Goal: Information Seeking & Learning: Learn about a topic

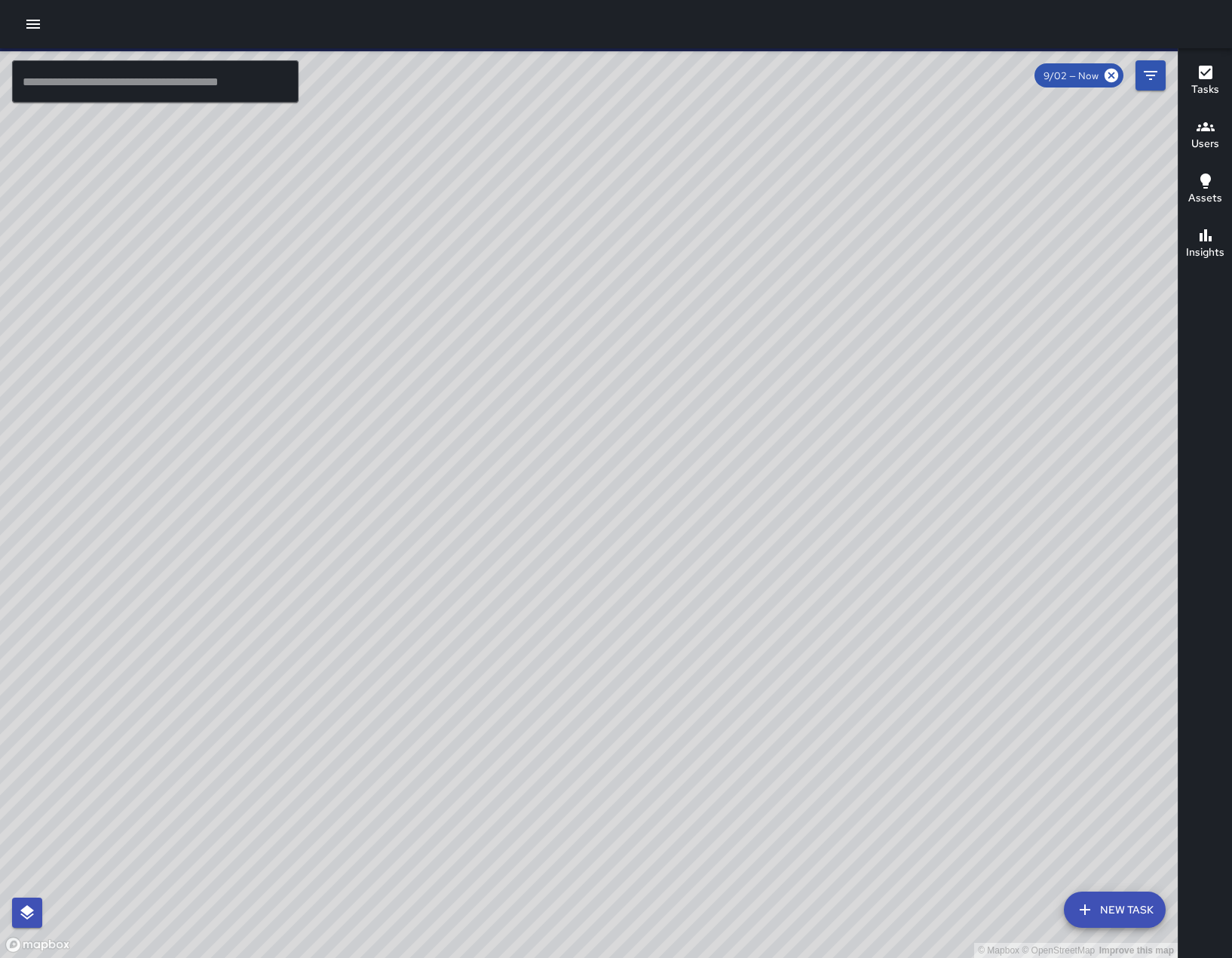
click at [31, 20] on icon "button" at bounding box center [33, 24] width 14 height 9
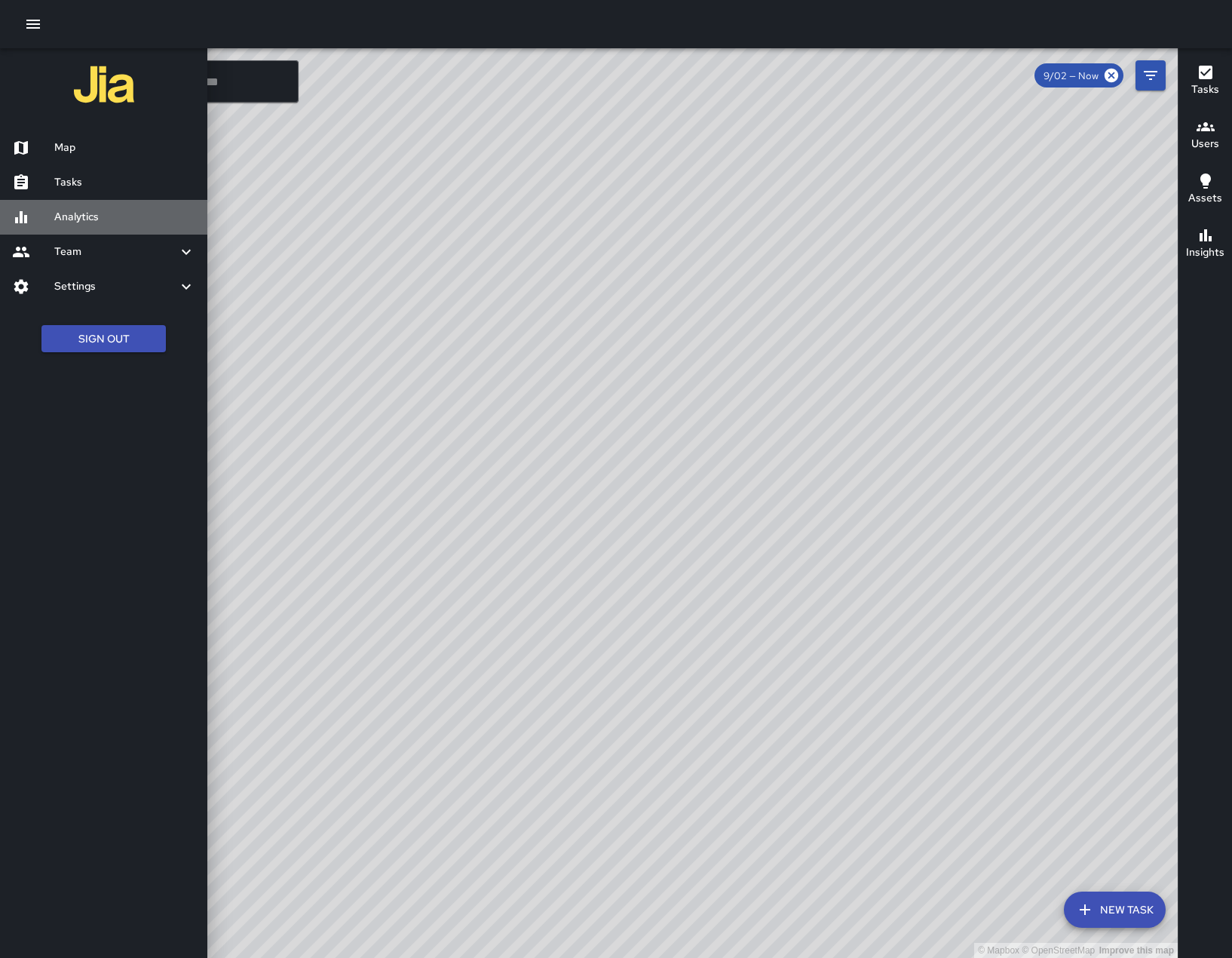
click at [71, 225] on h6 "Analytics" at bounding box center [124, 217] width 141 height 17
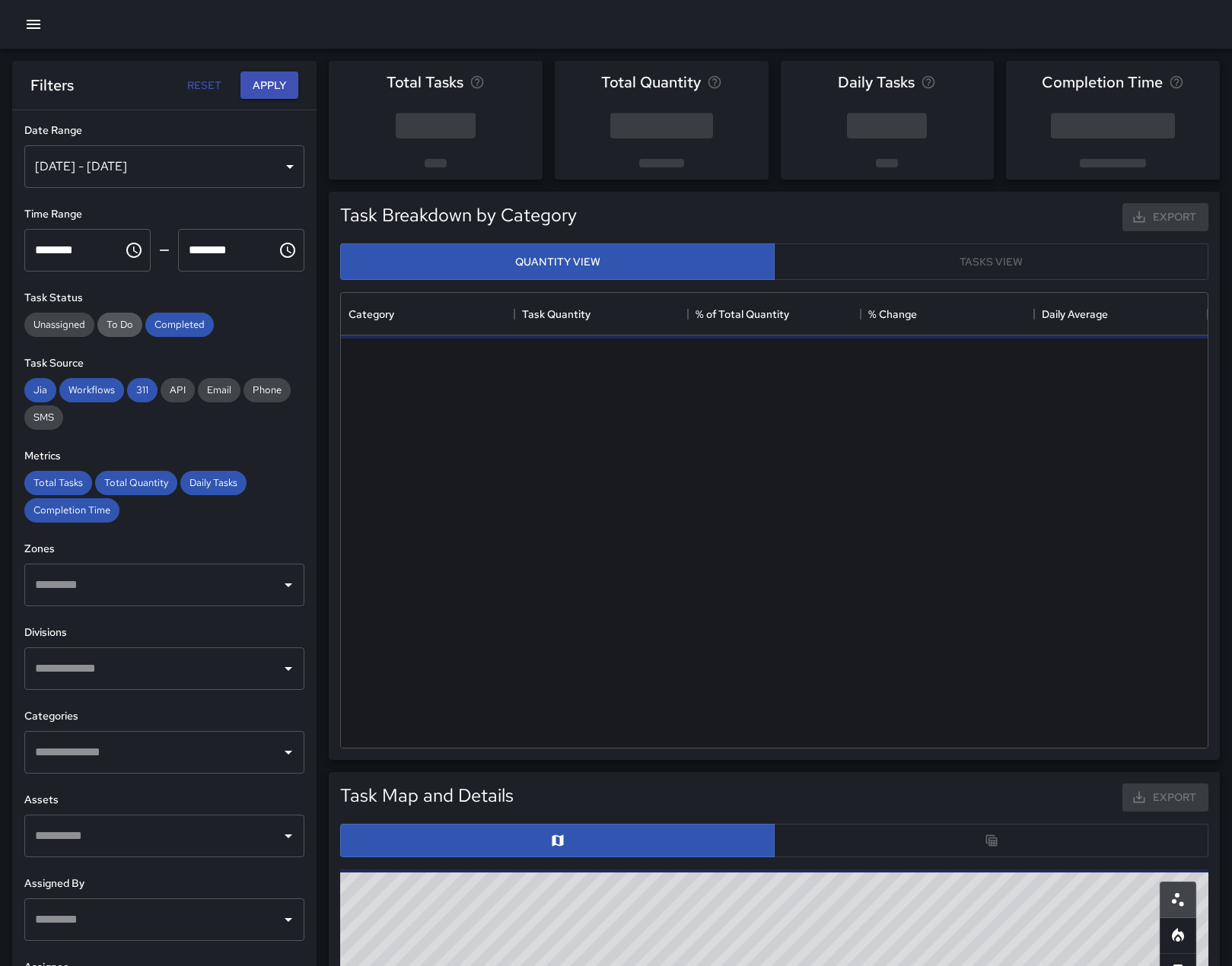
scroll to position [444, 855]
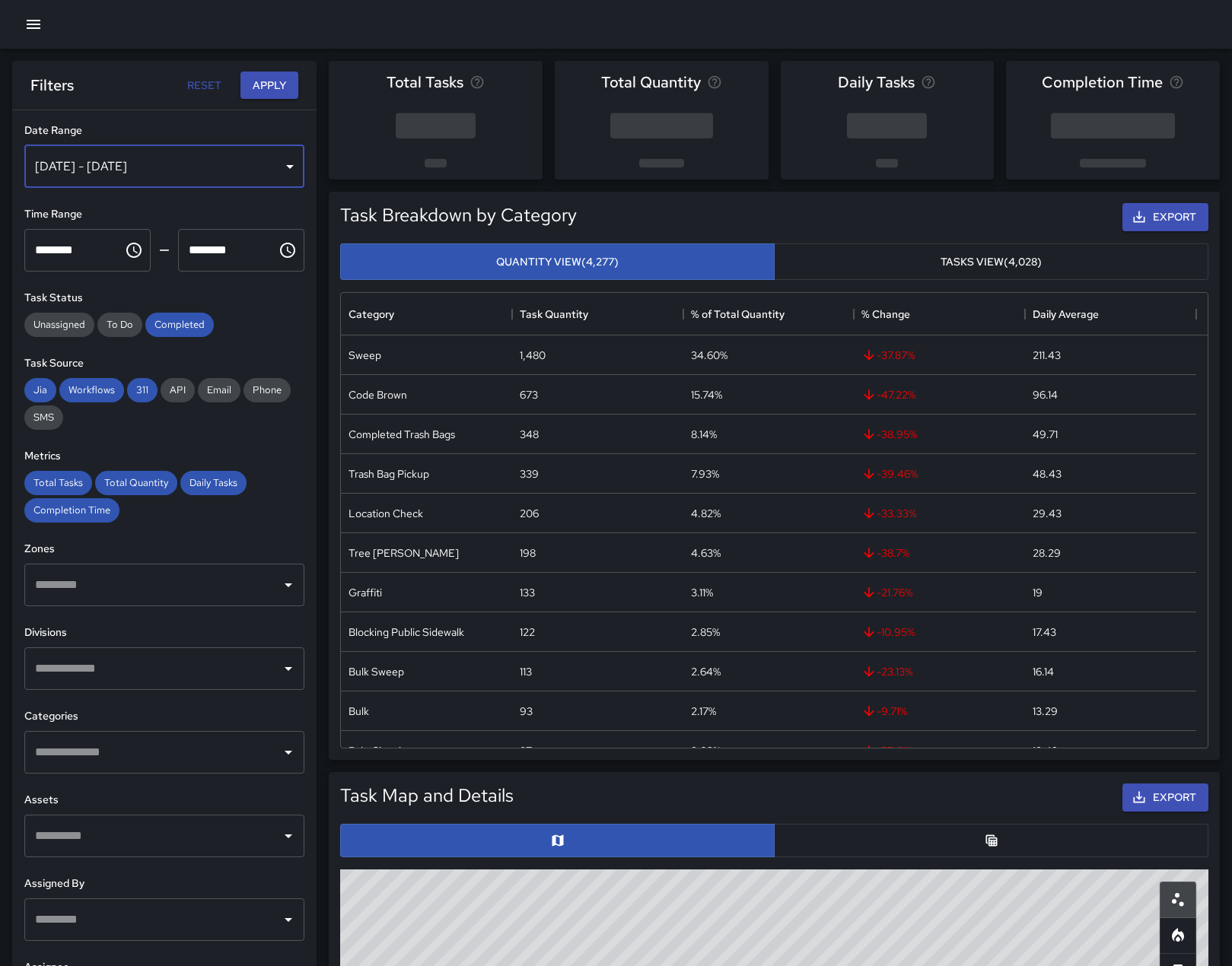
click at [281, 177] on div "[DATE] - [DATE]" at bounding box center [164, 166] width 280 height 43
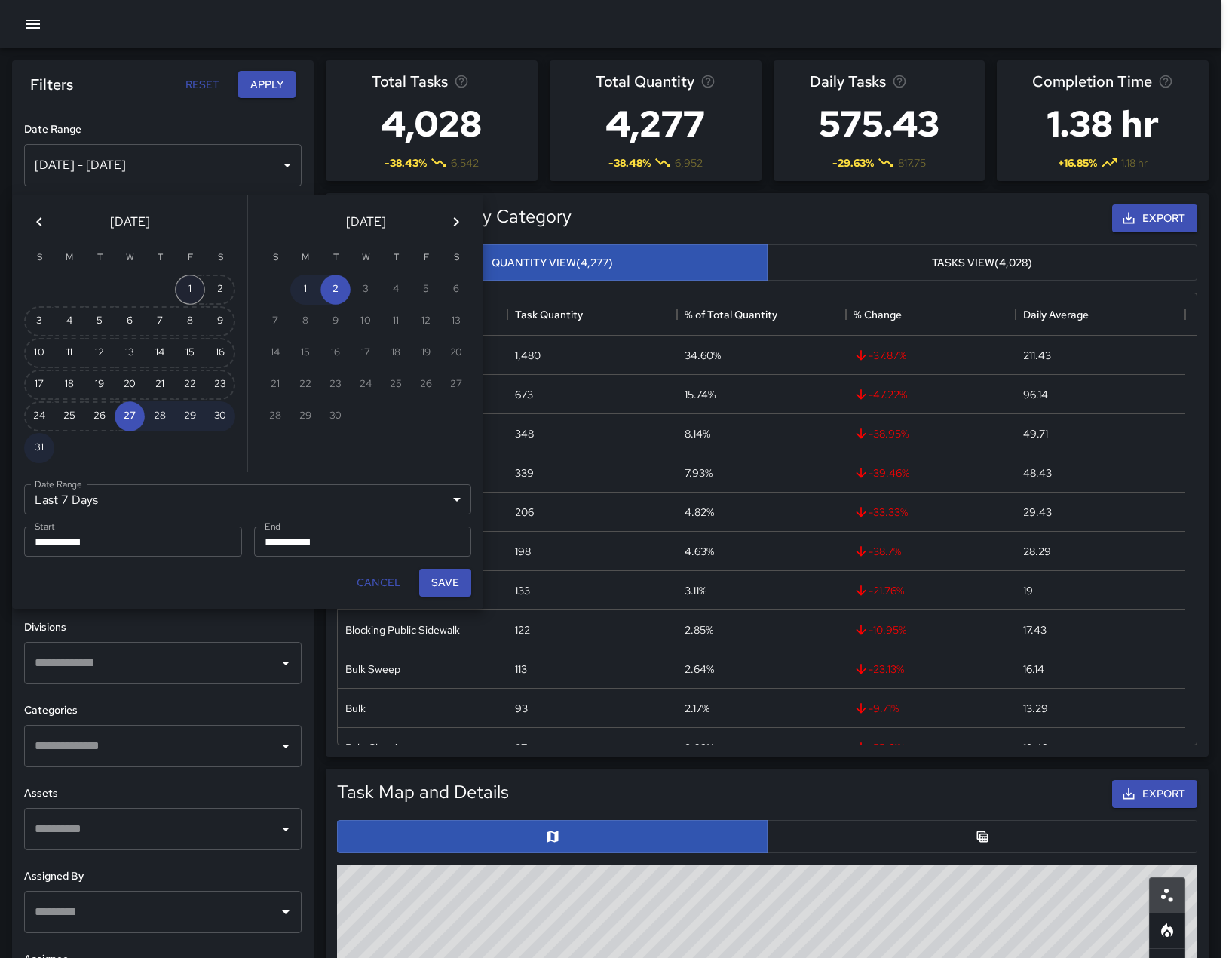
click at [188, 295] on button "1" at bounding box center [190, 289] width 30 height 30
type input "******"
type input "**********"
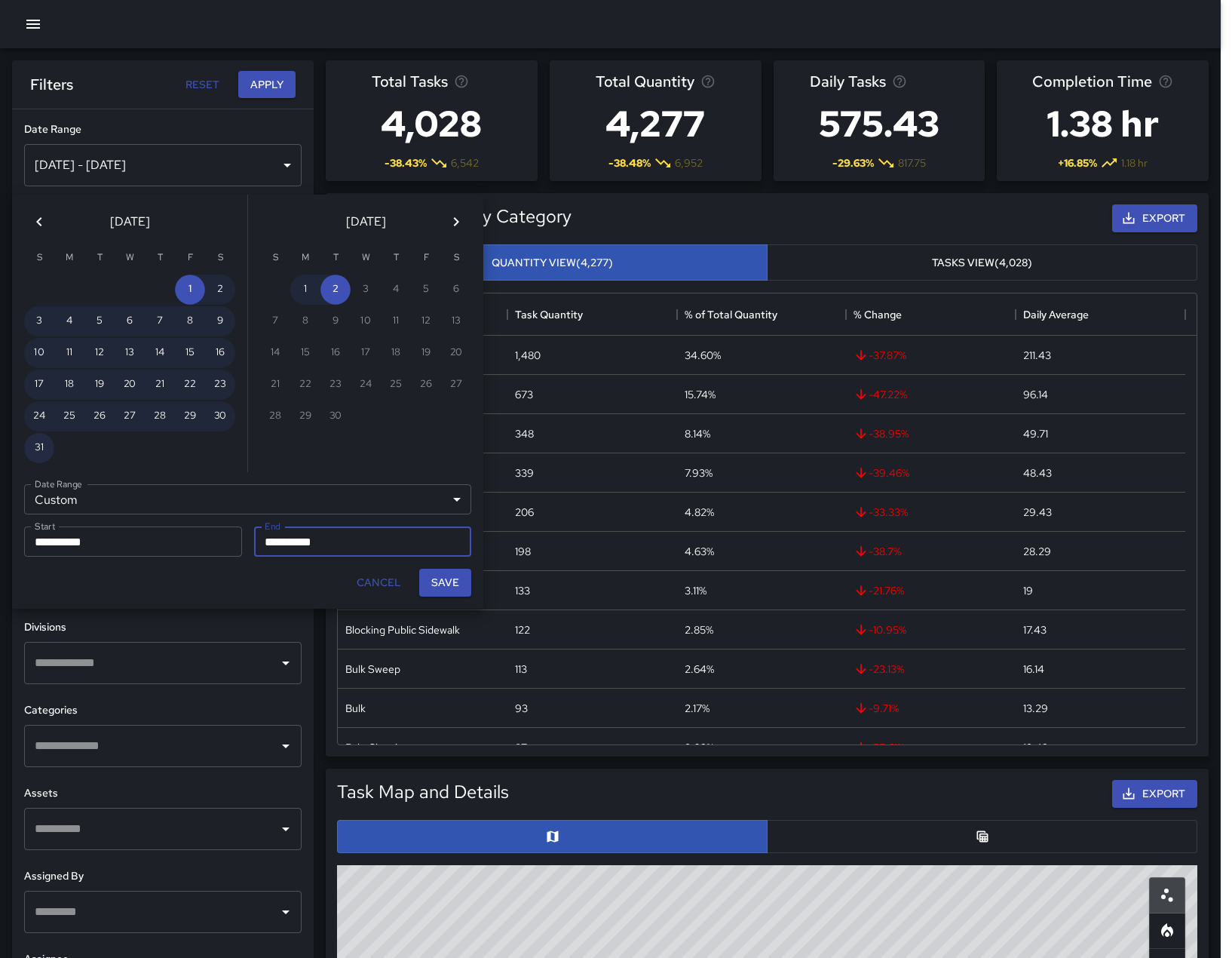
click at [42, 451] on button "31" at bounding box center [39, 448] width 30 height 30
type input "**********"
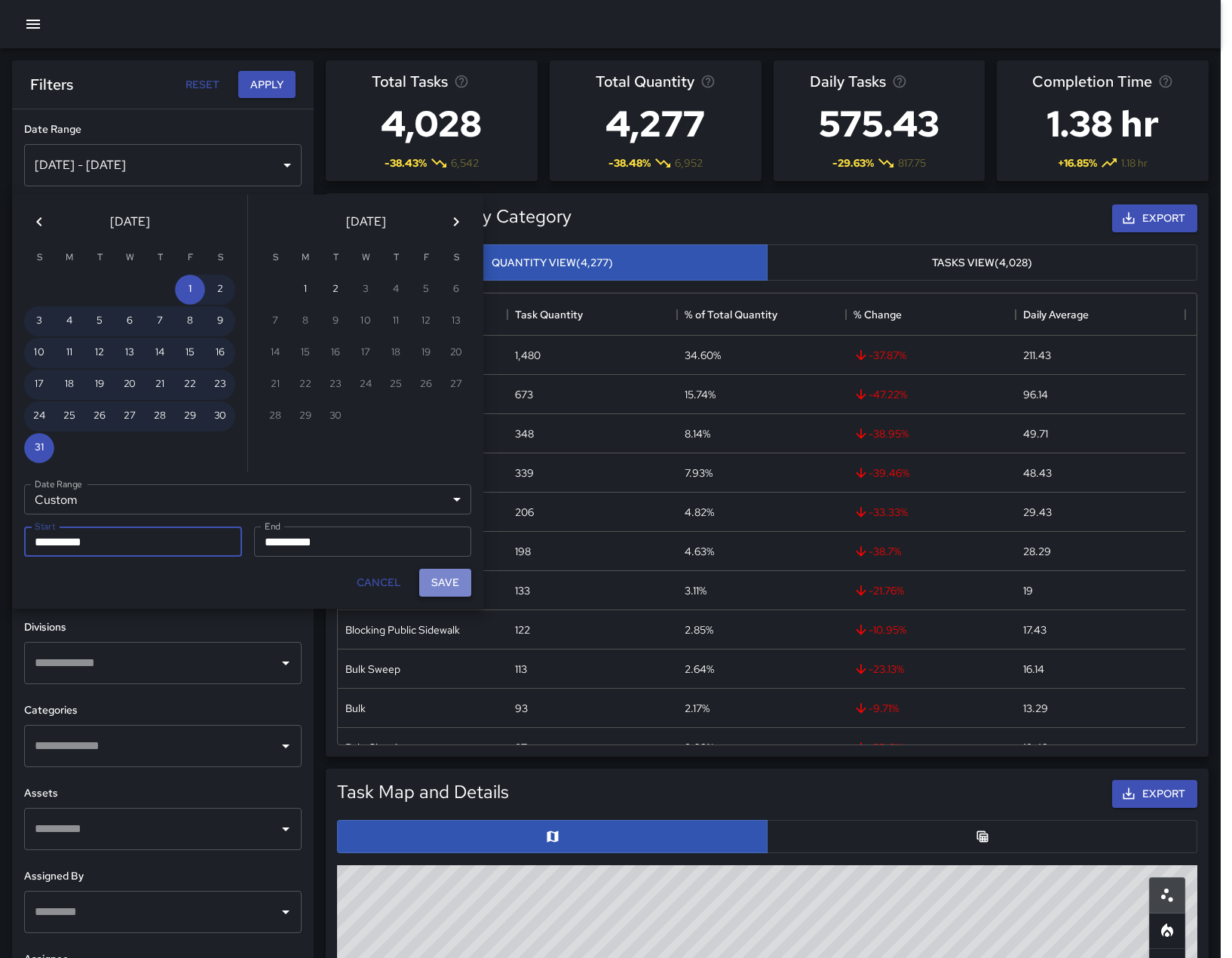
click at [438, 597] on button "Save" at bounding box center [445, 583] width 52 height 28
type input "**********"
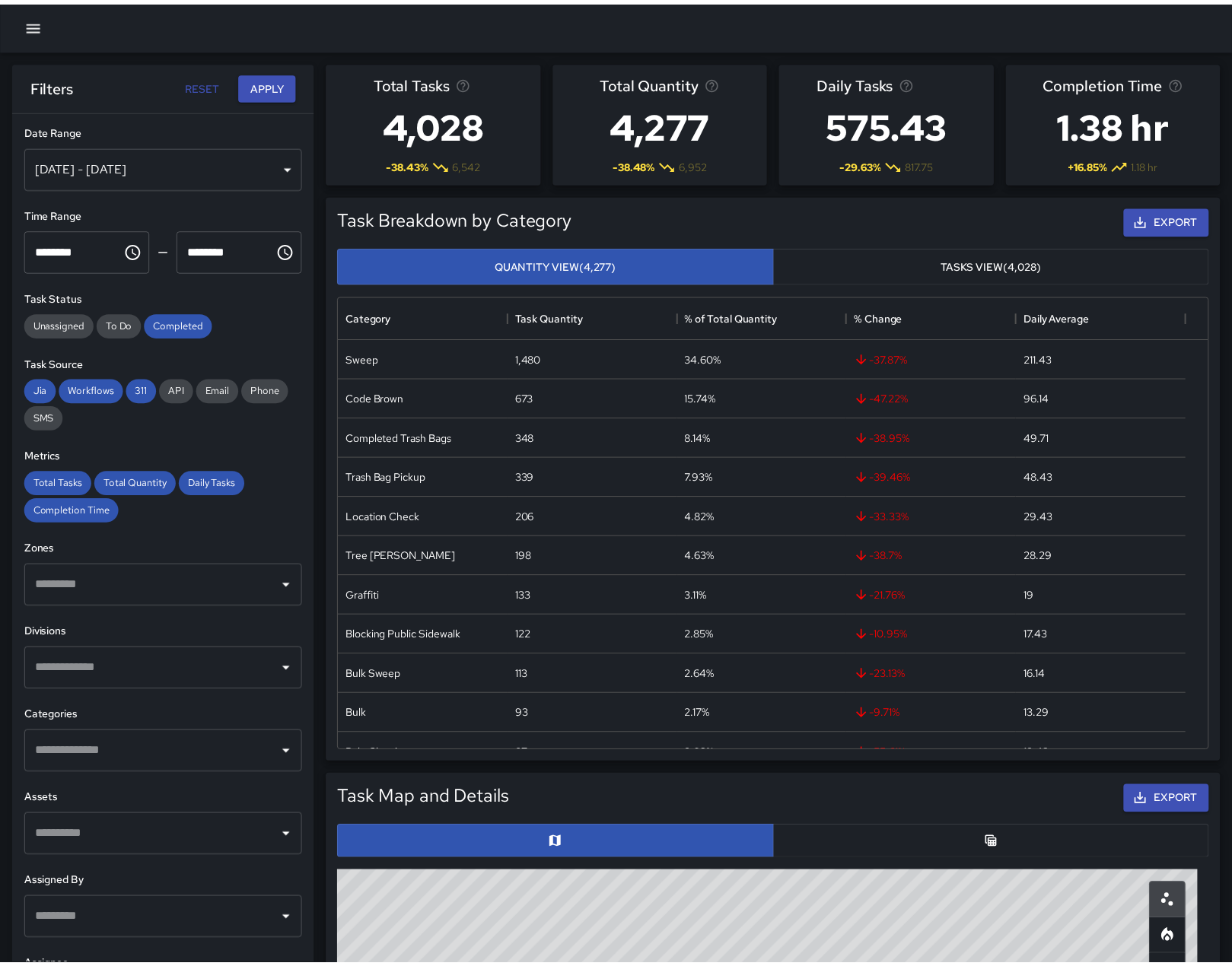
scroll to position [12, 12]
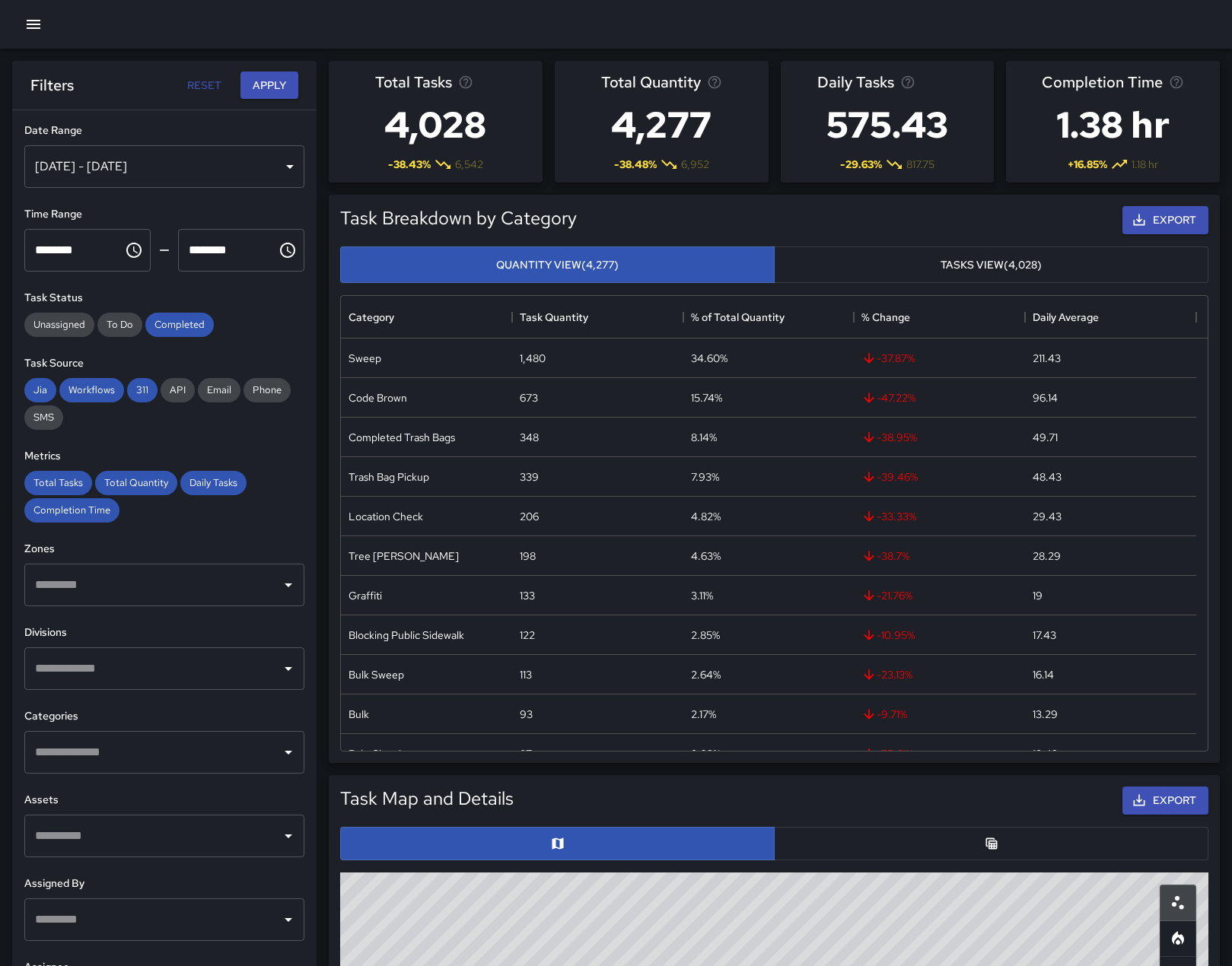
click at [217, 683] on input "text" at bounding box center [152, 668] width 243 height 29
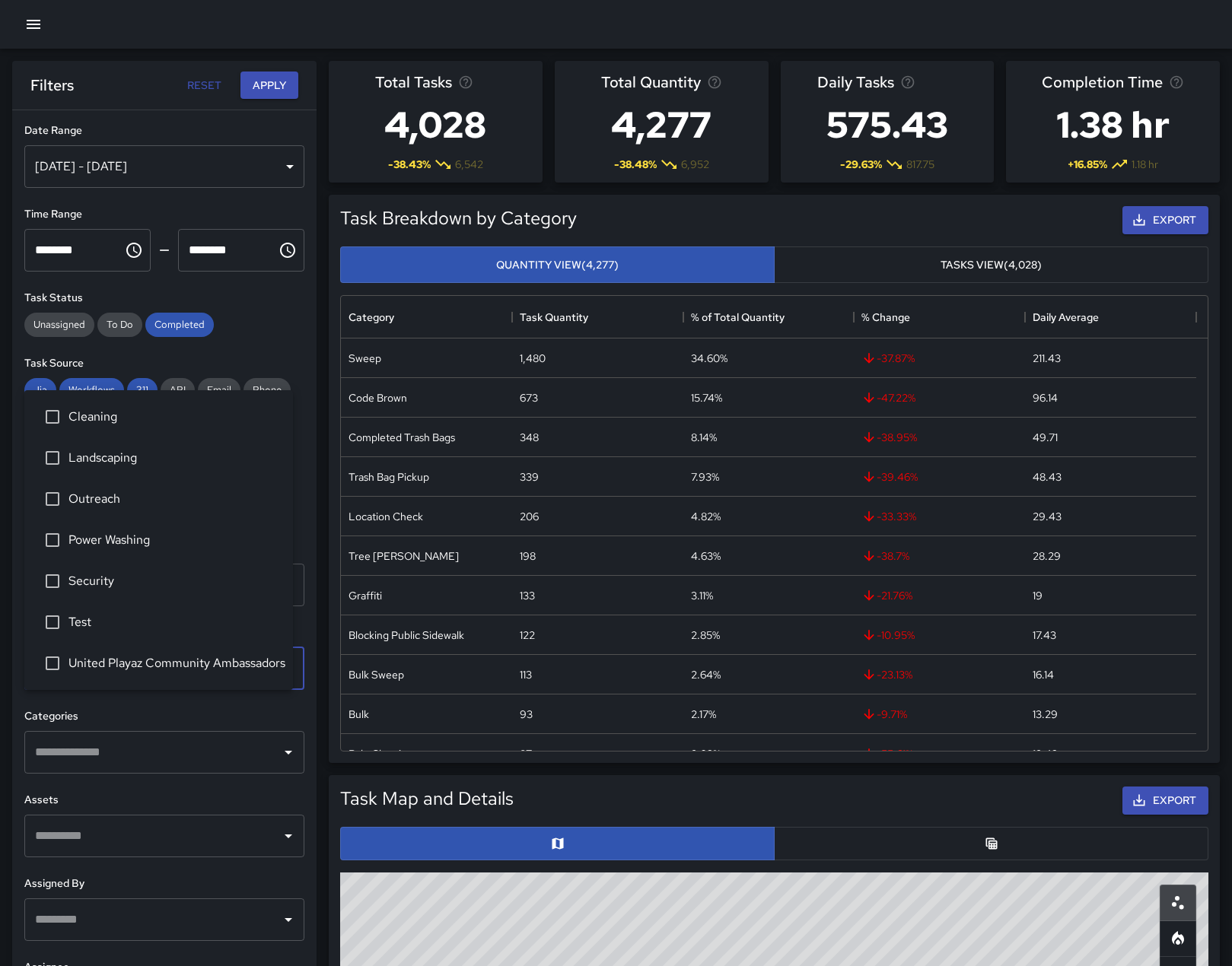
click at [108, 578] on span "Security" at bounding box center [174, 581] width 212 height 18
click at [263, 98] on button "Apply" at bounding box center [269, 85] width 58 height 28
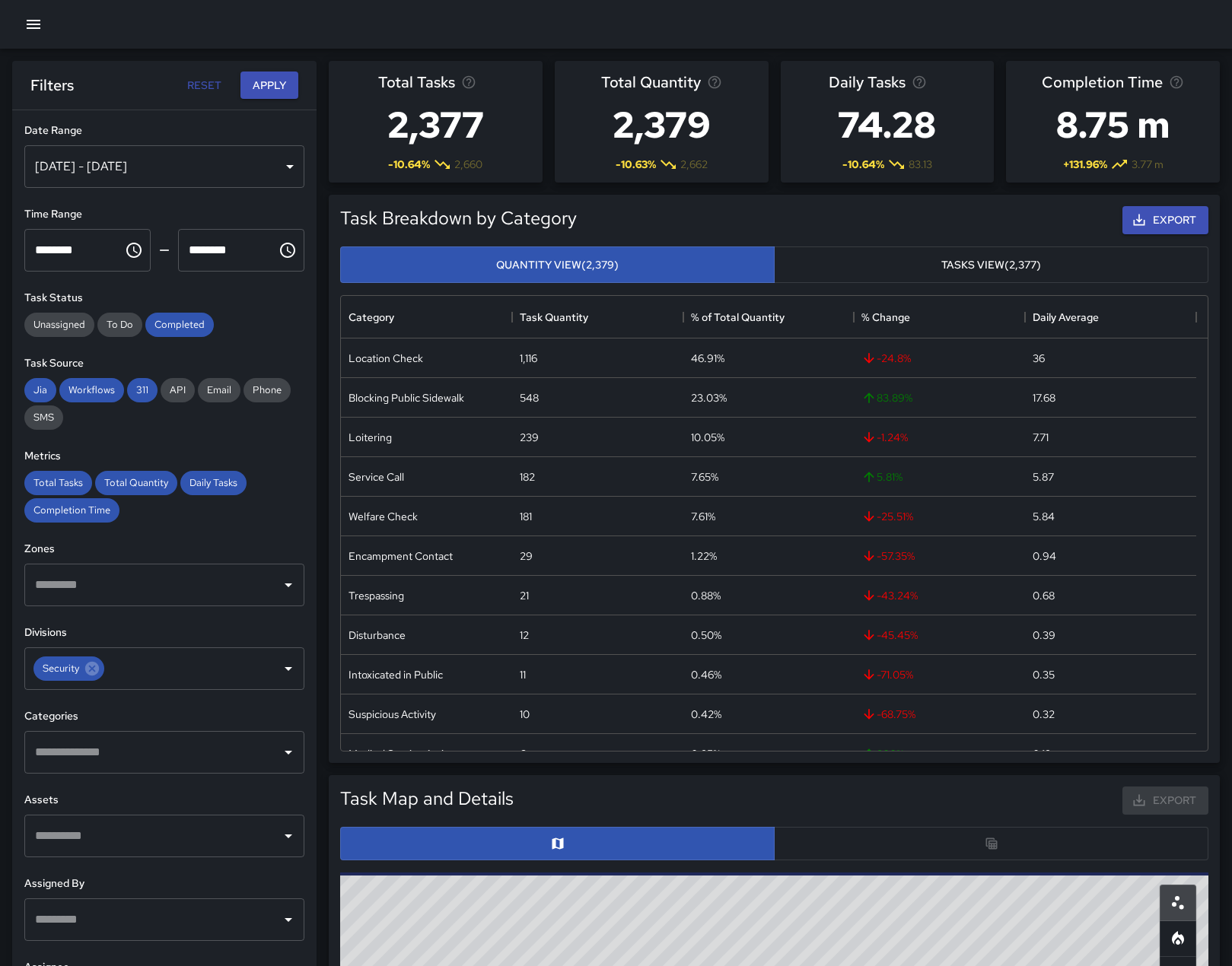
click at [279, 762] on icon "Open" at bounding box center [288, 752] width 18 height 18
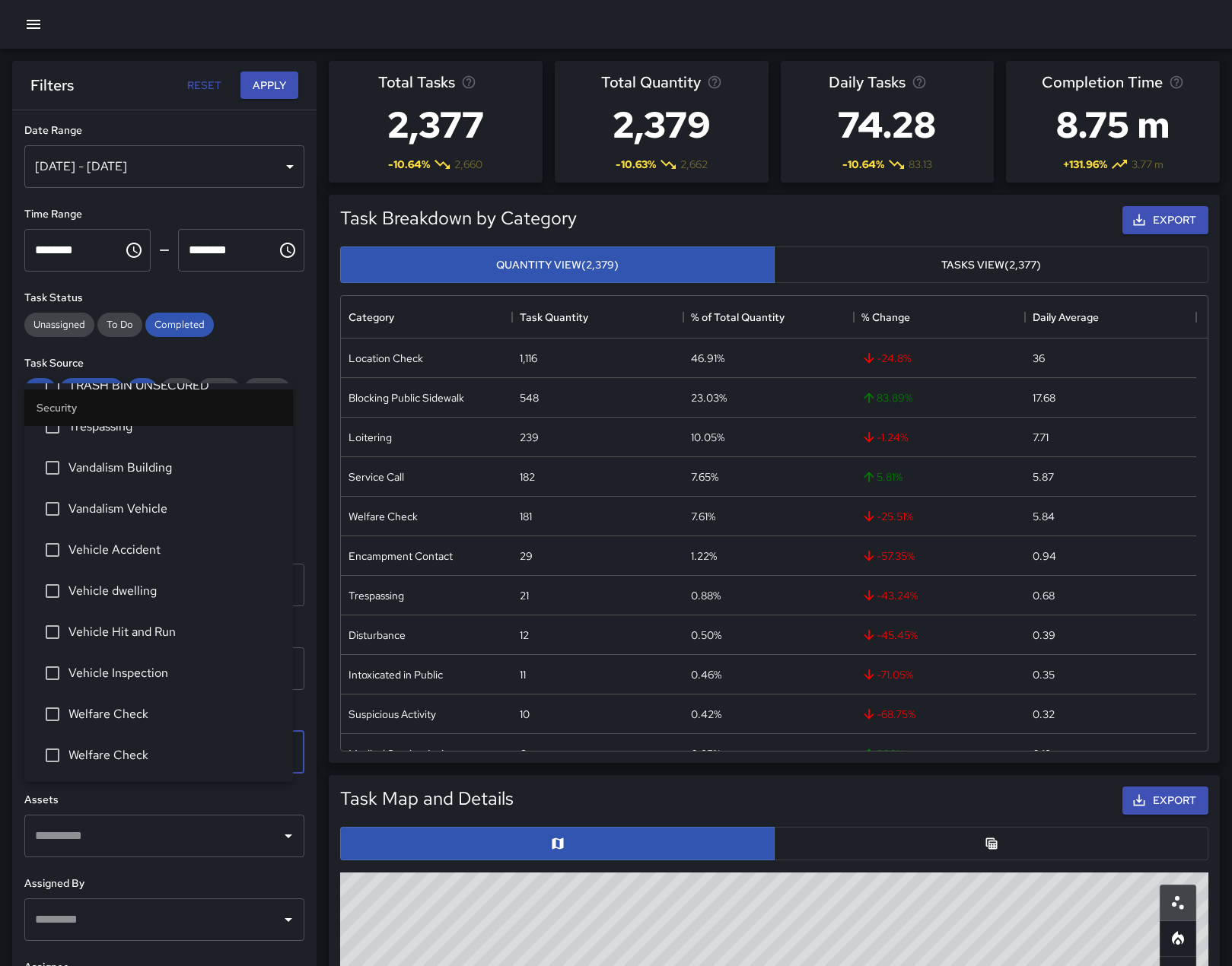
scroll to position [1932, 0]
click at [166, 754] on span "Welfare Check" at bounding box center [174, 755] width 212 height 18
click at [156, 710] on span "Welfare Check" at bounding box center [174, 713] width 212 height 18
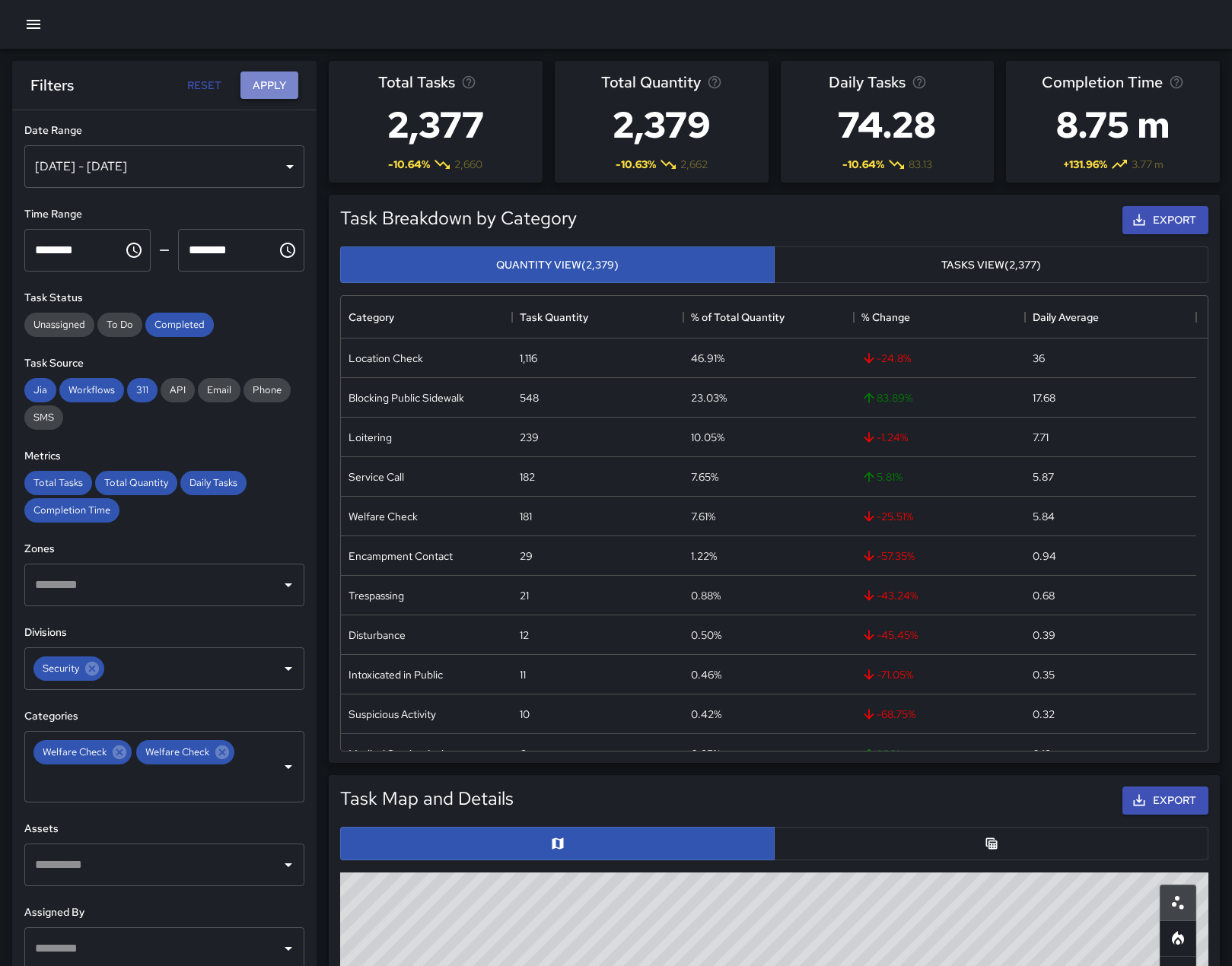
click at [277, 91] on button "Apply" at bounding box center [269, 85] width 58 height 28
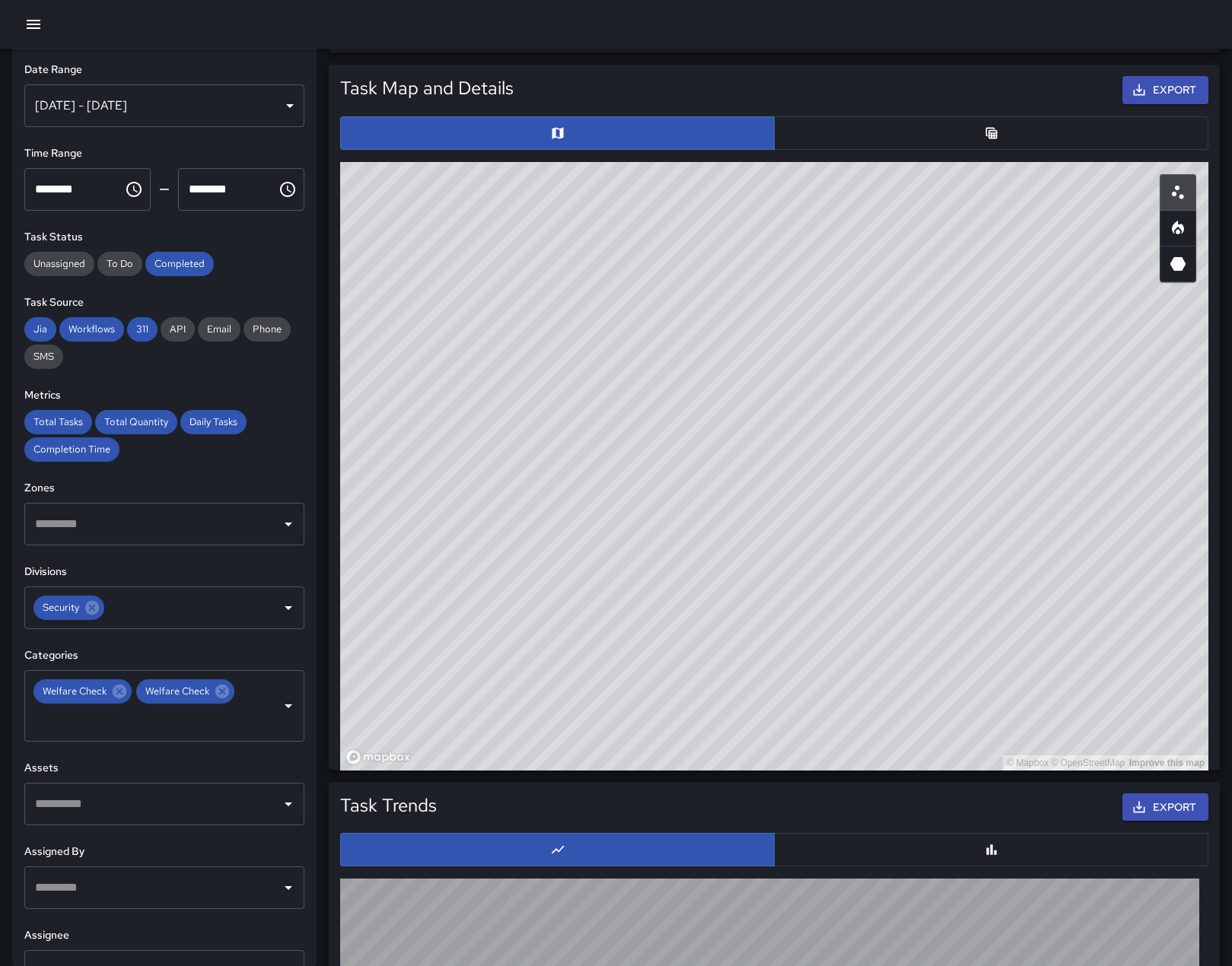
scroll to position [719, 0]
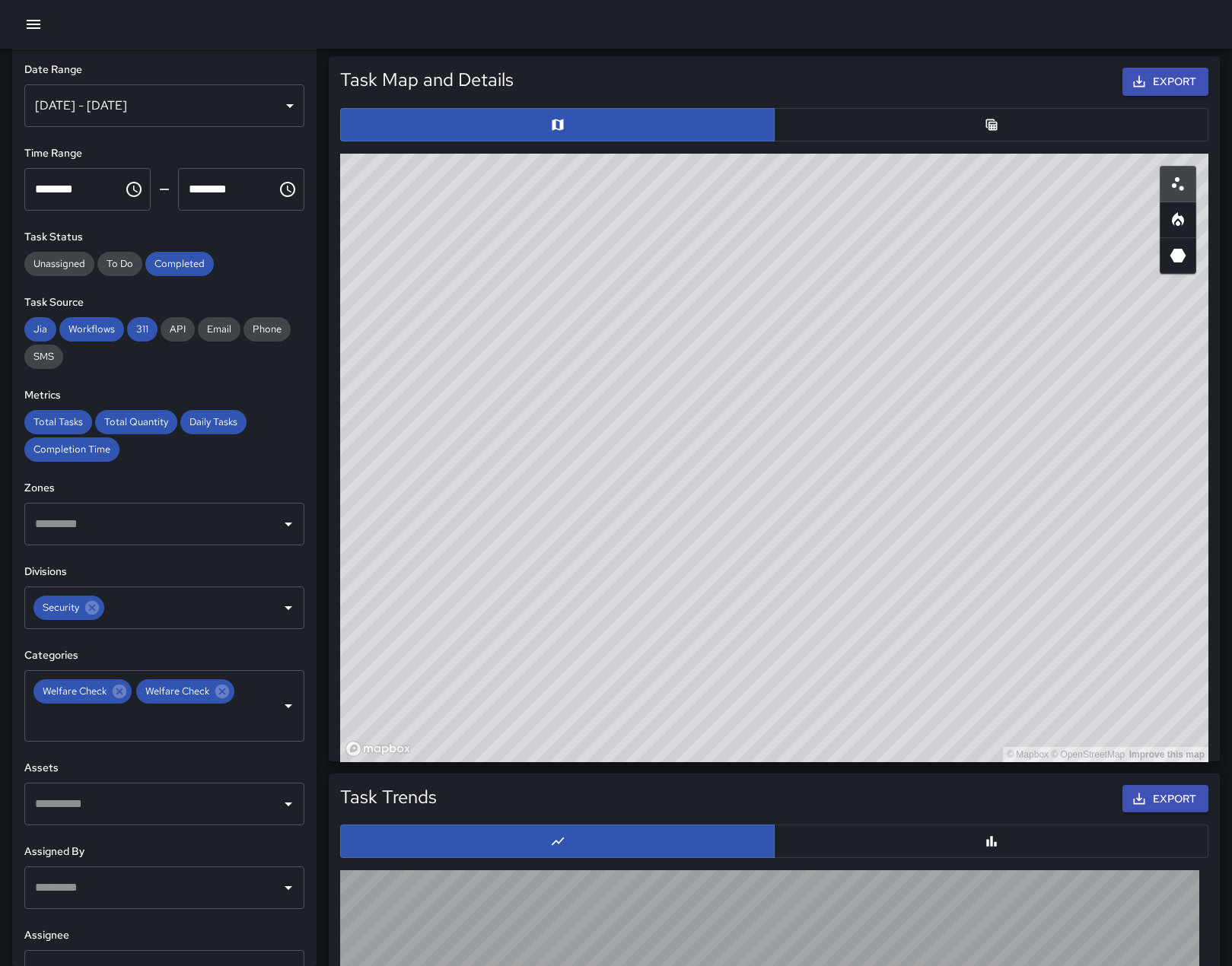
drag, startPoint x: 875, startPoint y: 673, endPoint x: 609, endPoint y: 739, distance: 274.1
click at [609, 739] on div "© Mapbox © OpenStreetMap Improve this map" at bounding box center [774, 458] width 868 height 609
drag, startPoint x: 649, startPoint y: 490, endPoint x: 592, endPoint y: 1003, distance: 516.2
click at [592, 965] on html "**********" at bounding box center [616, 302] width 1232 height 2042
drag, startPoint x: 707, startPoint y: 516, endPoint x: 718, endPoint y: 720, distance: 204.3
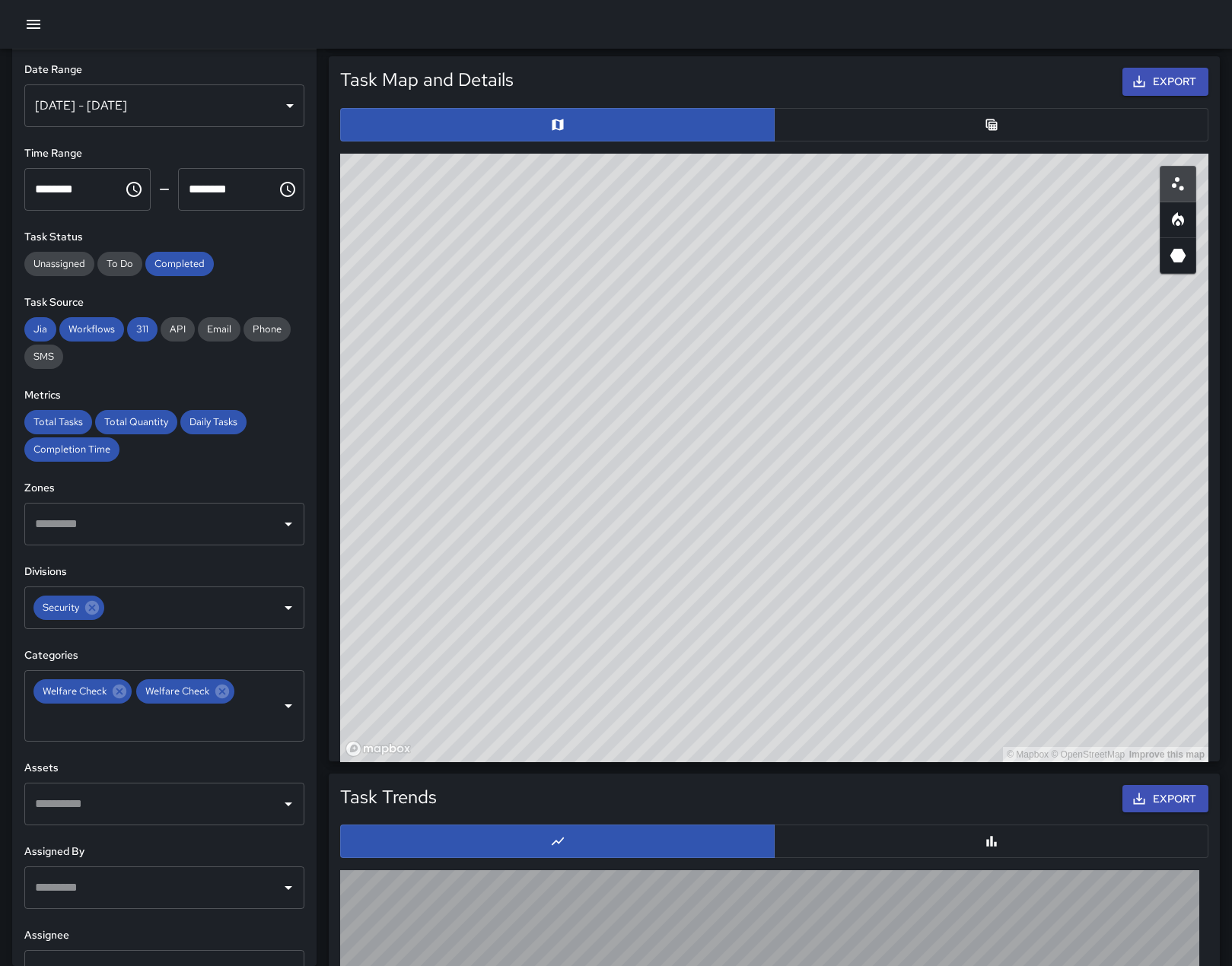
click at [718, 720] on div "© Mapbox © OpenStreetMap Improve this map" at bounding box center [774, 458] width 868 height 609
click at [264, 710] on icon "Clear" at bounding box center [269, 706] width 9 height 9
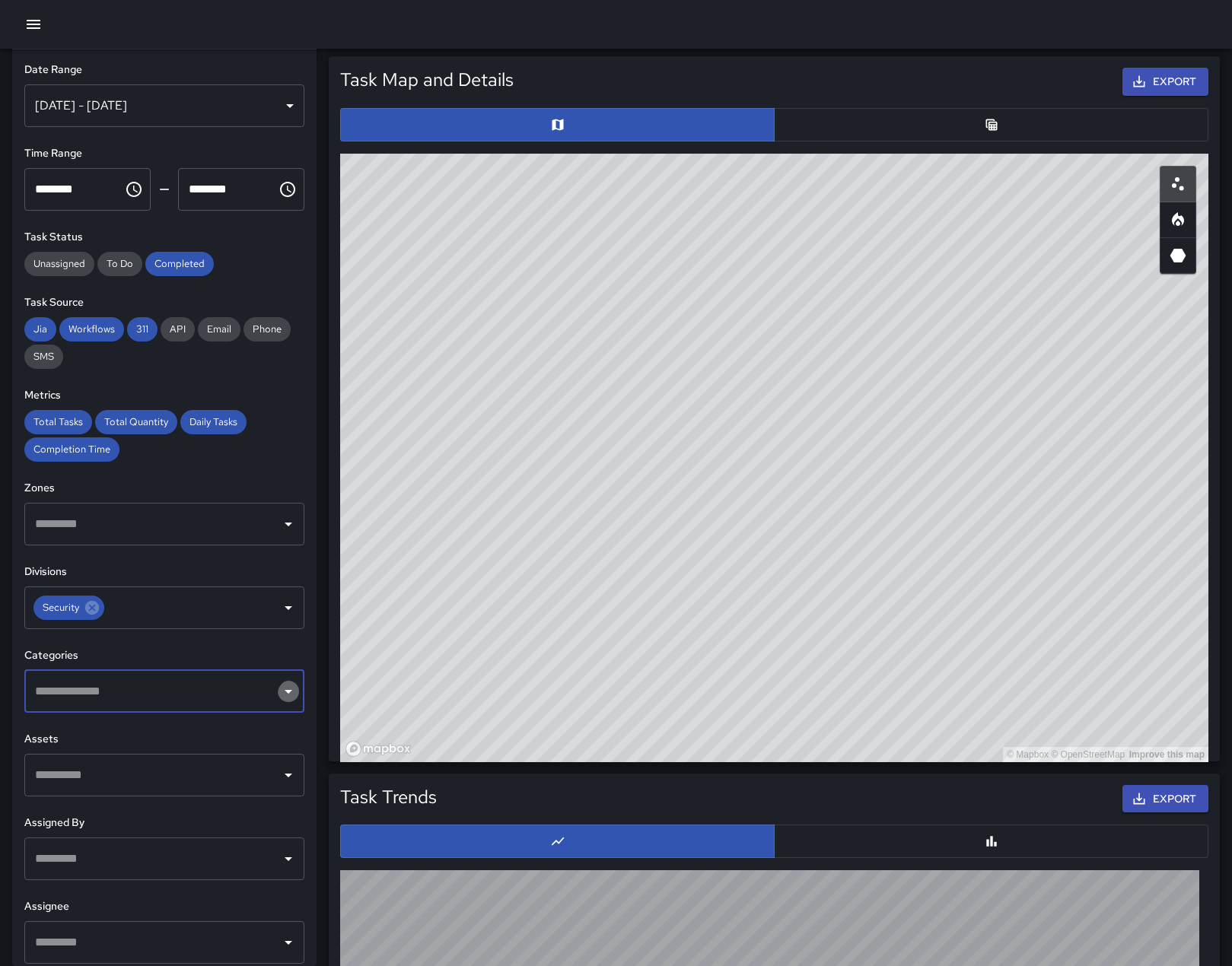
drag, startPoint x: 277, startPoint y: 750, endPoint x: 269, endPoint y: 749, distance: 8.1
click at [279, 700] on icon "Open" at bounding box center [288, 691] width 18 height 18
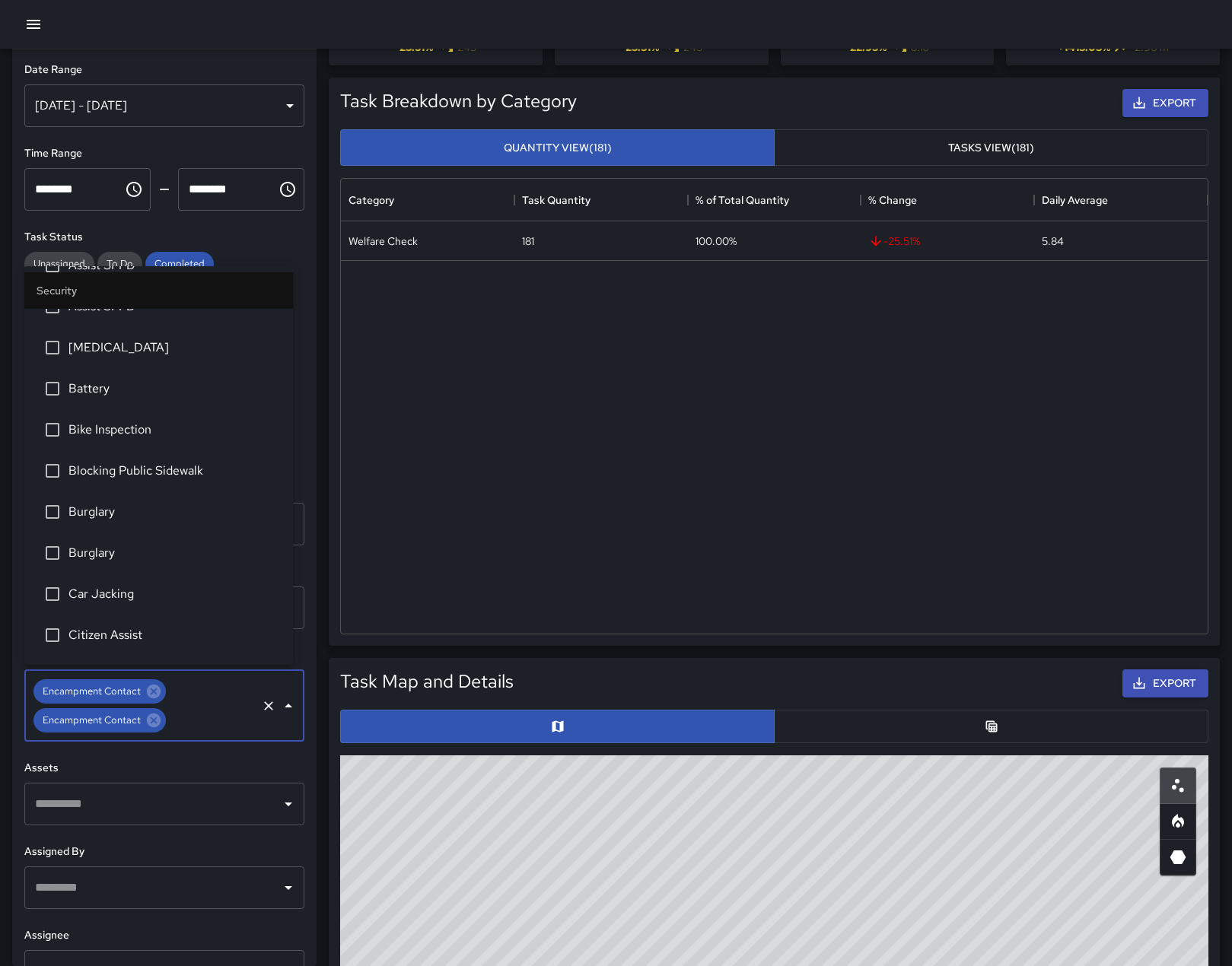
scroll to position [0, 0]
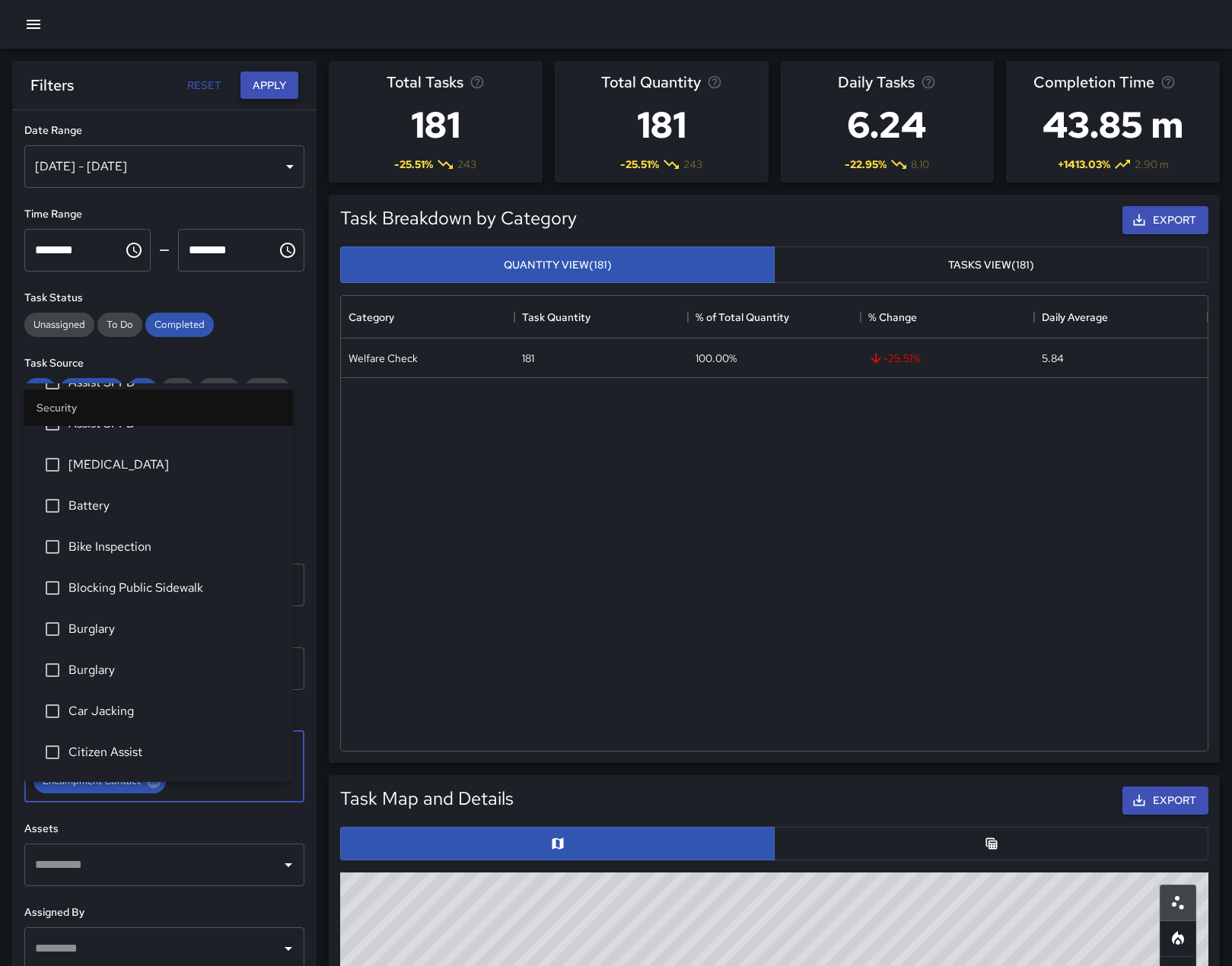
click at [254, 83] on button "Apply" at bounding box center [269, 85] width 58 height 28
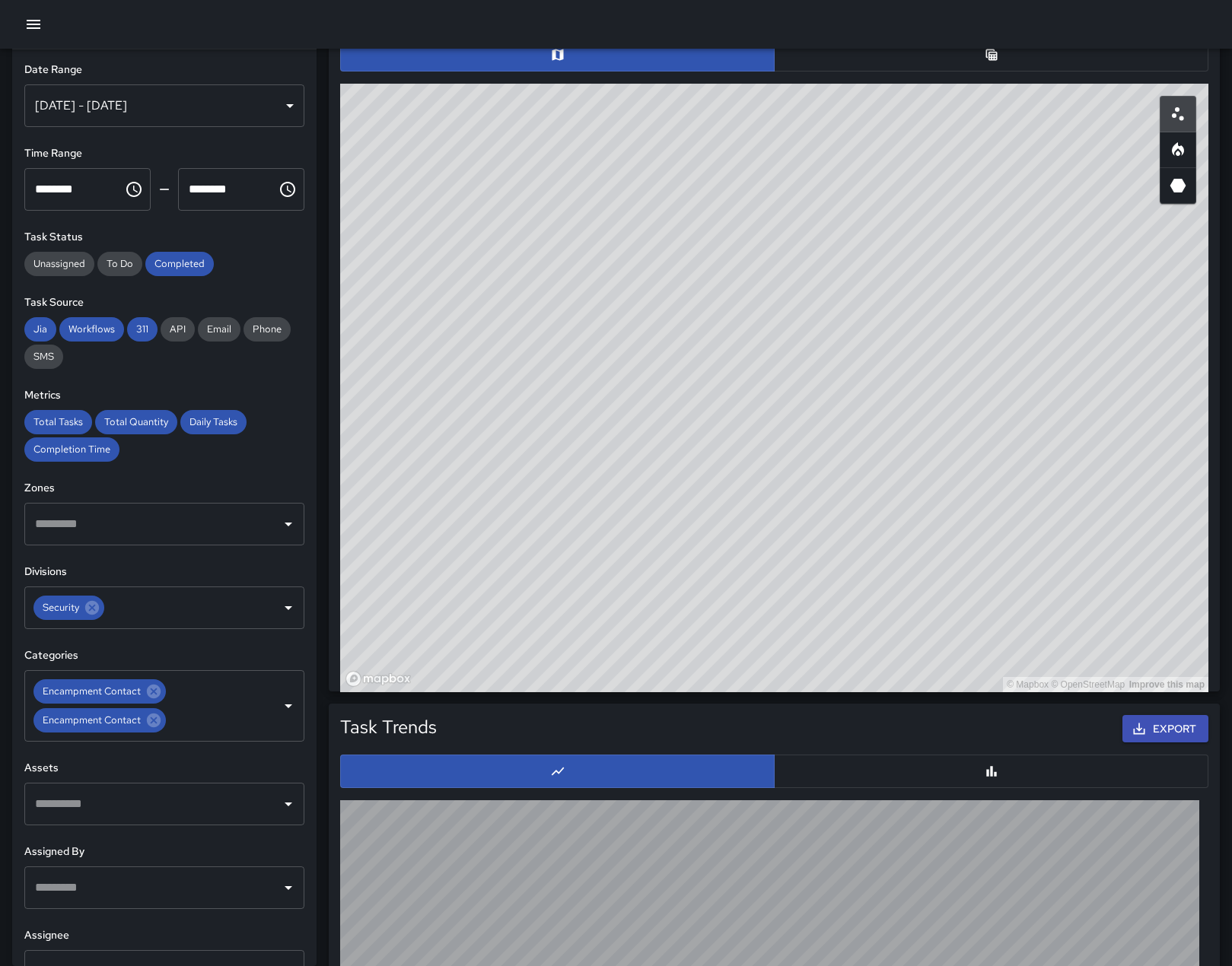
scroll to position [787, 0]
